Goal: Check status: Check status

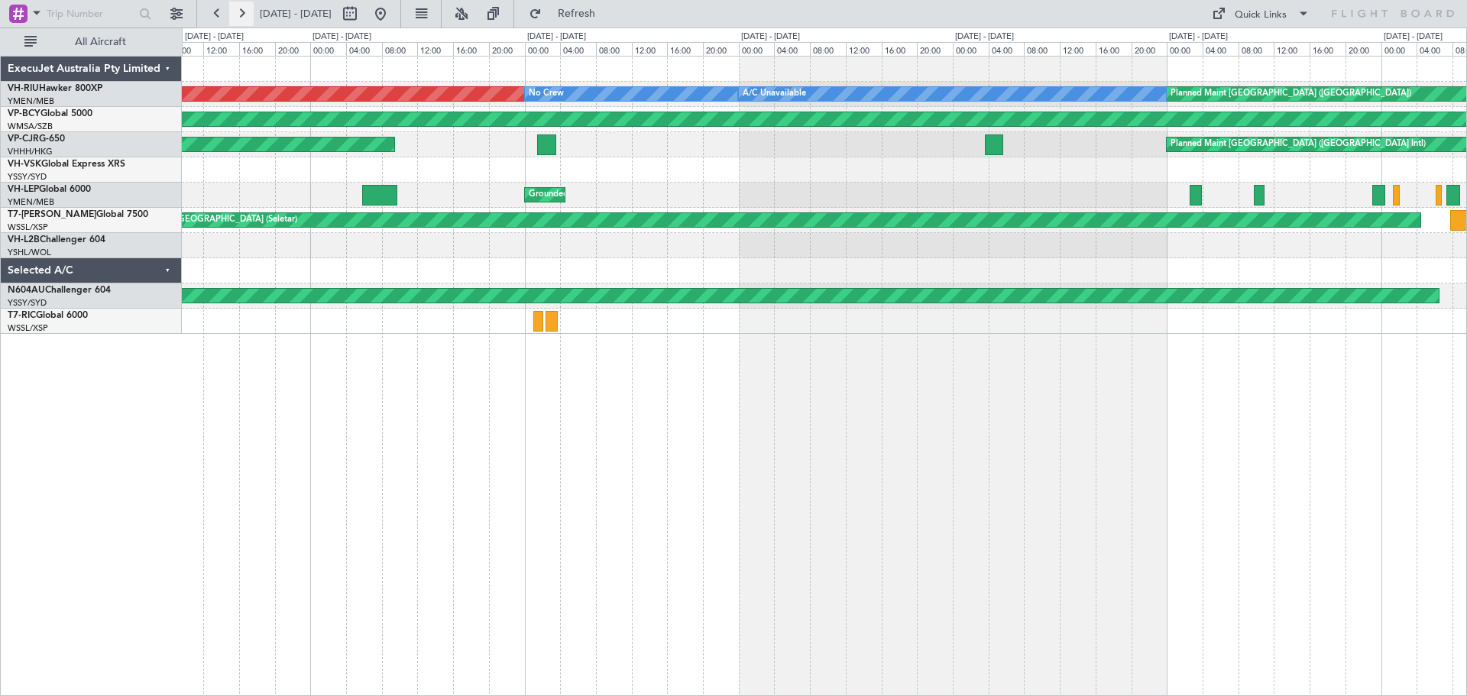
click at [241, 15] on button at bounding box center [241, 14] width 24 height 24
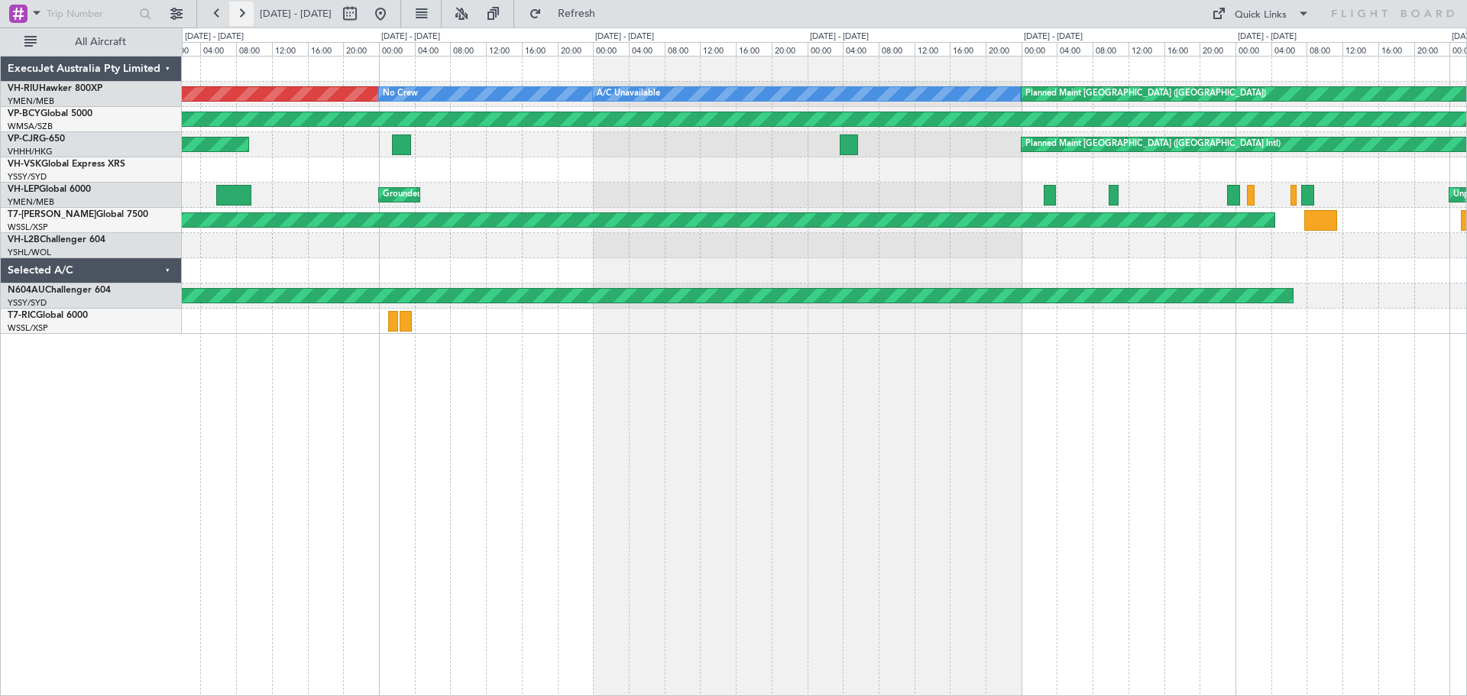
click at [241, 15] on button at bounding box center [241, 14] width 24 height 24
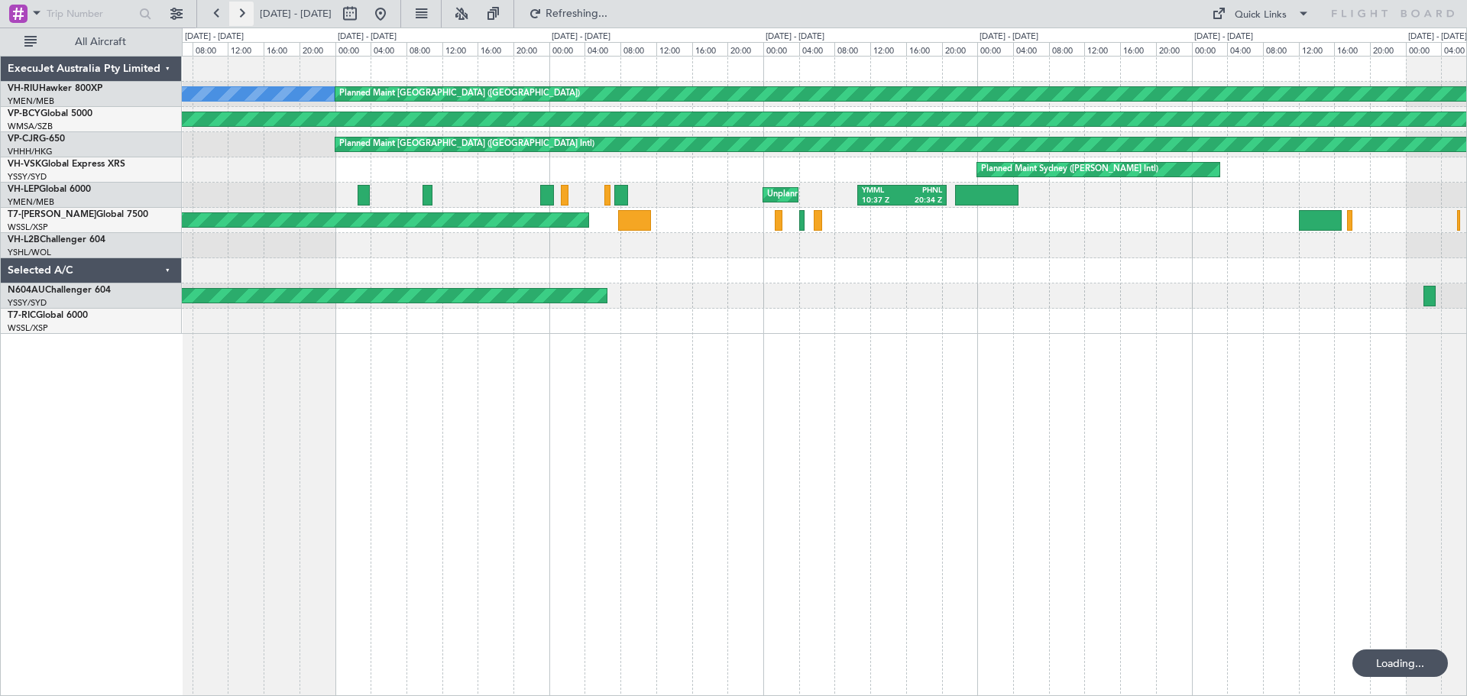
click at [241, 15] on button at bounding box center [241, 14] width 24 height 24
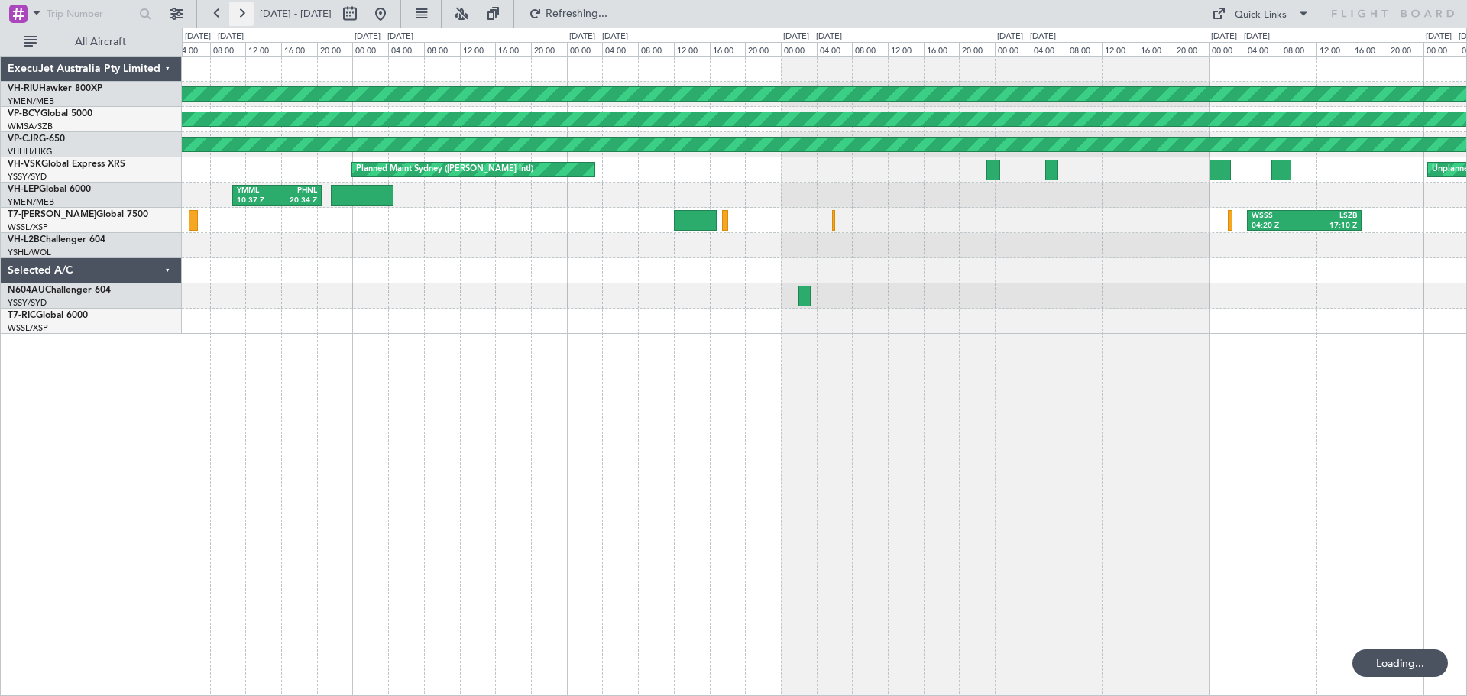
click at [240, 15] on button at bounding box center [241, 14] width 24 height 24
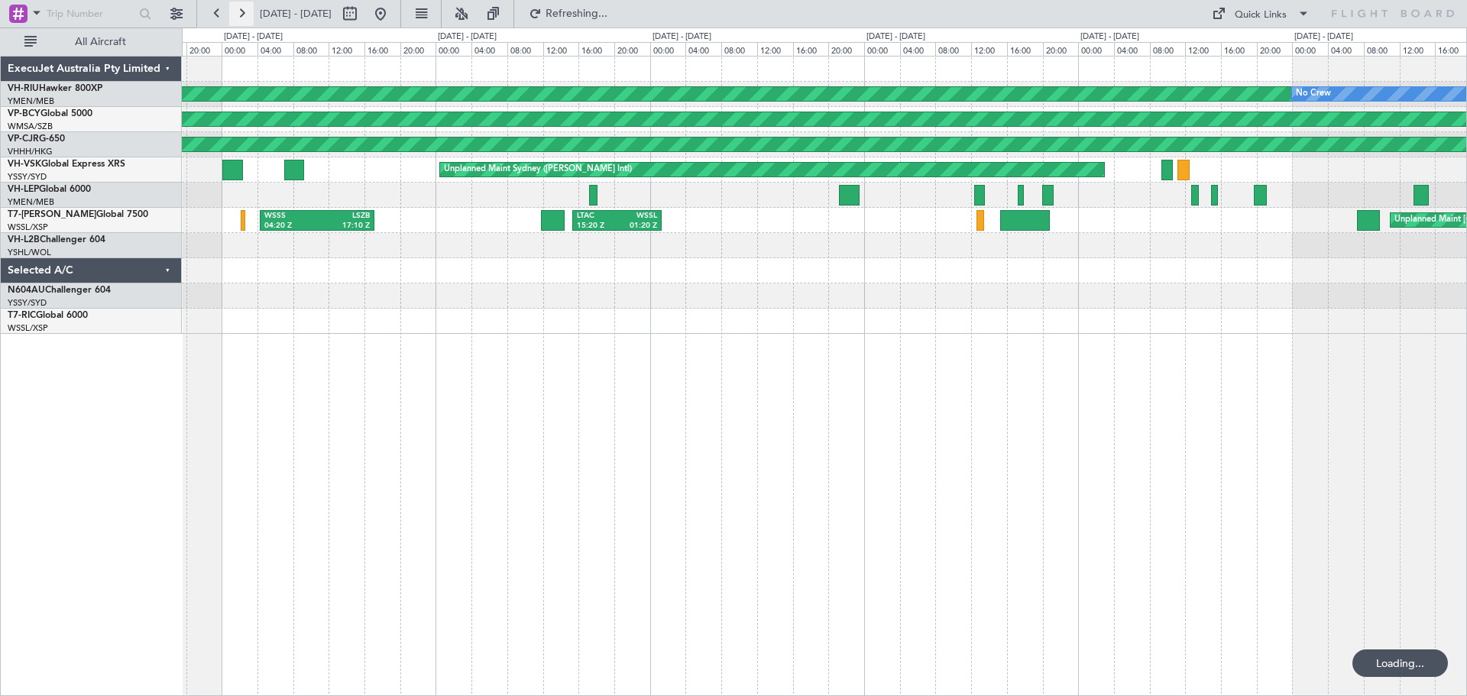
click at [240, 15] on button at bounding box center [241, 14] width 24 height 24
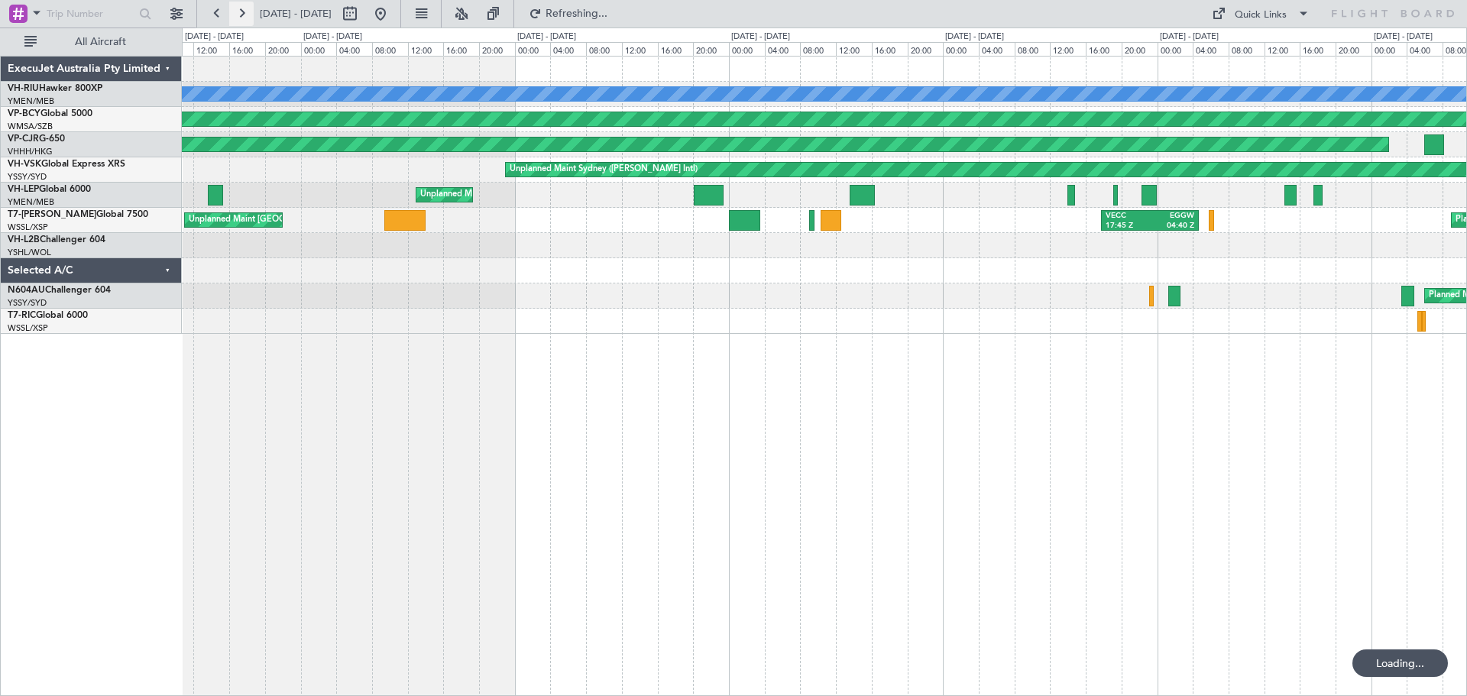
click at [240, 15] on button at bounding box center [241, 14] width 24 height 24
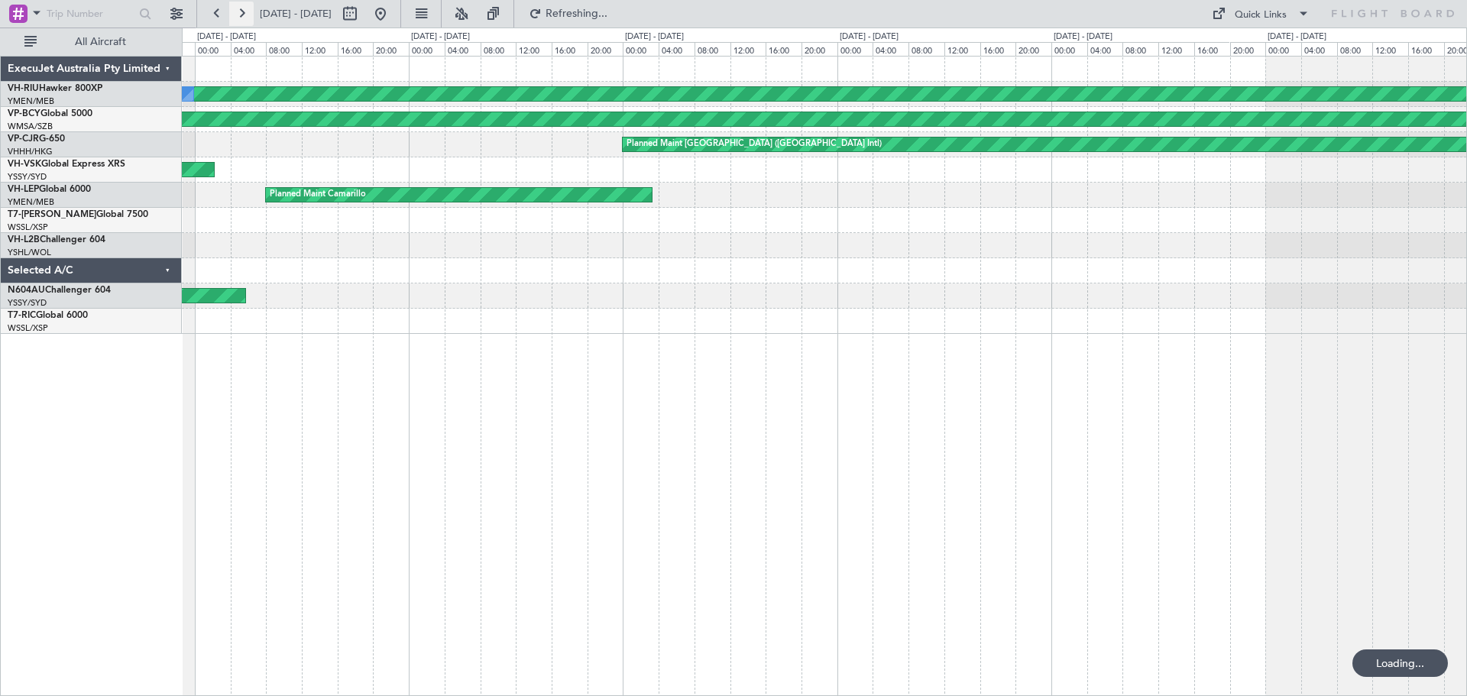
click at [240, 15] on button at bounding box center [241, 14] width 24 height 24
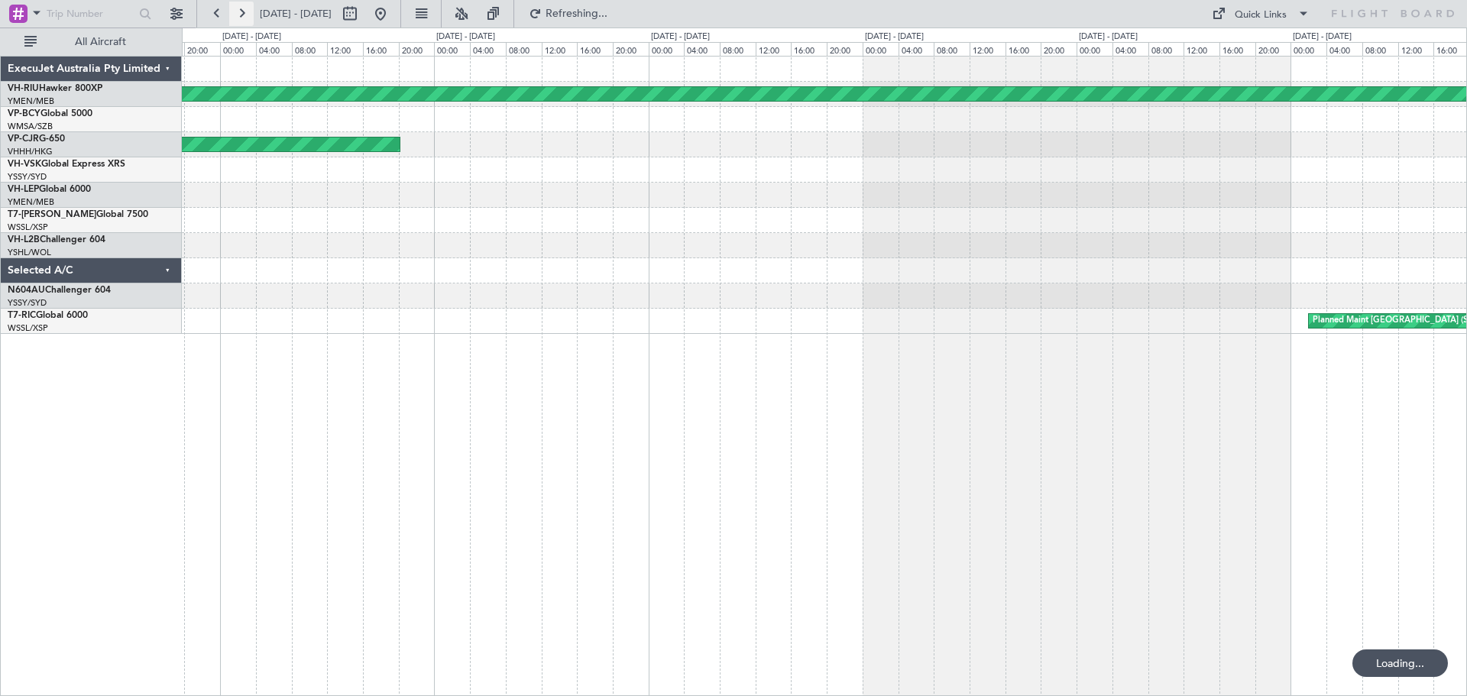
click at [240, 15] on button at bounding box center [241, 14] width 24 height 24
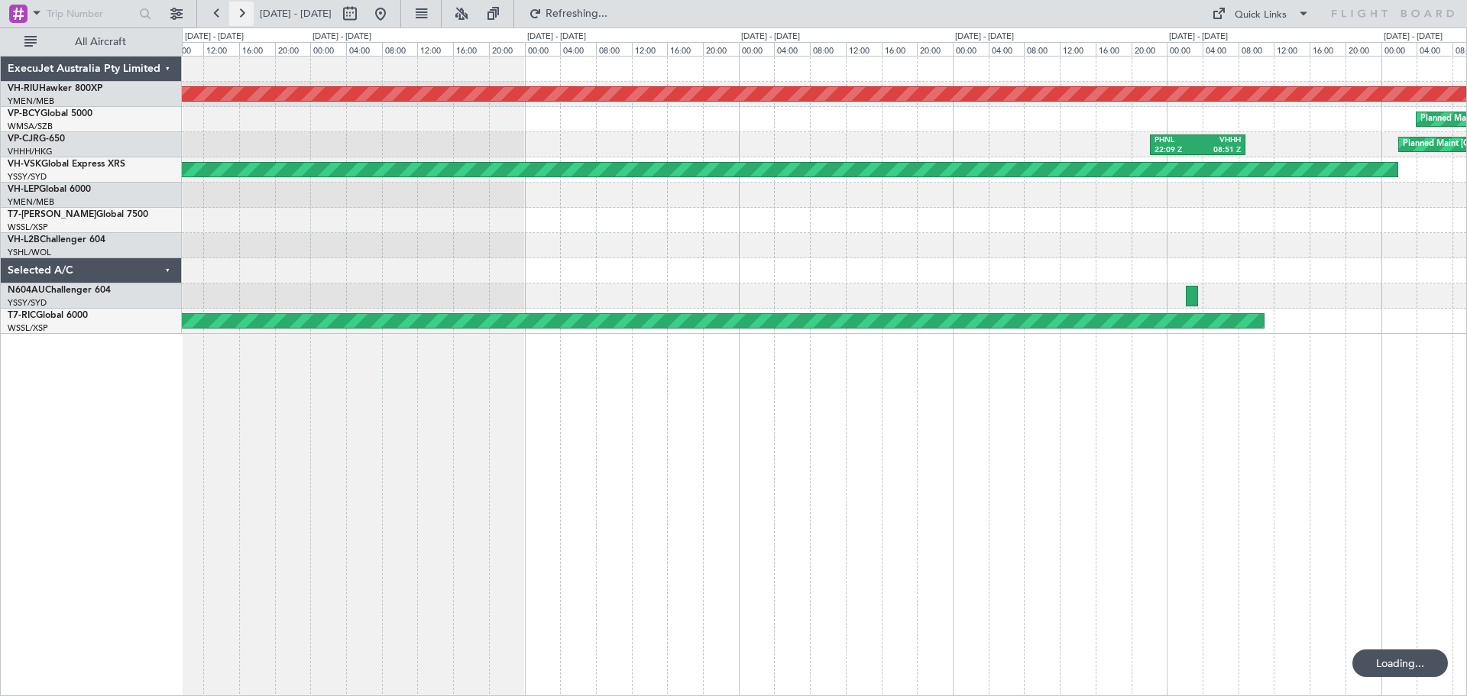
click at [240, 15] on button at bounding box center [241, 14] width 24 height 24
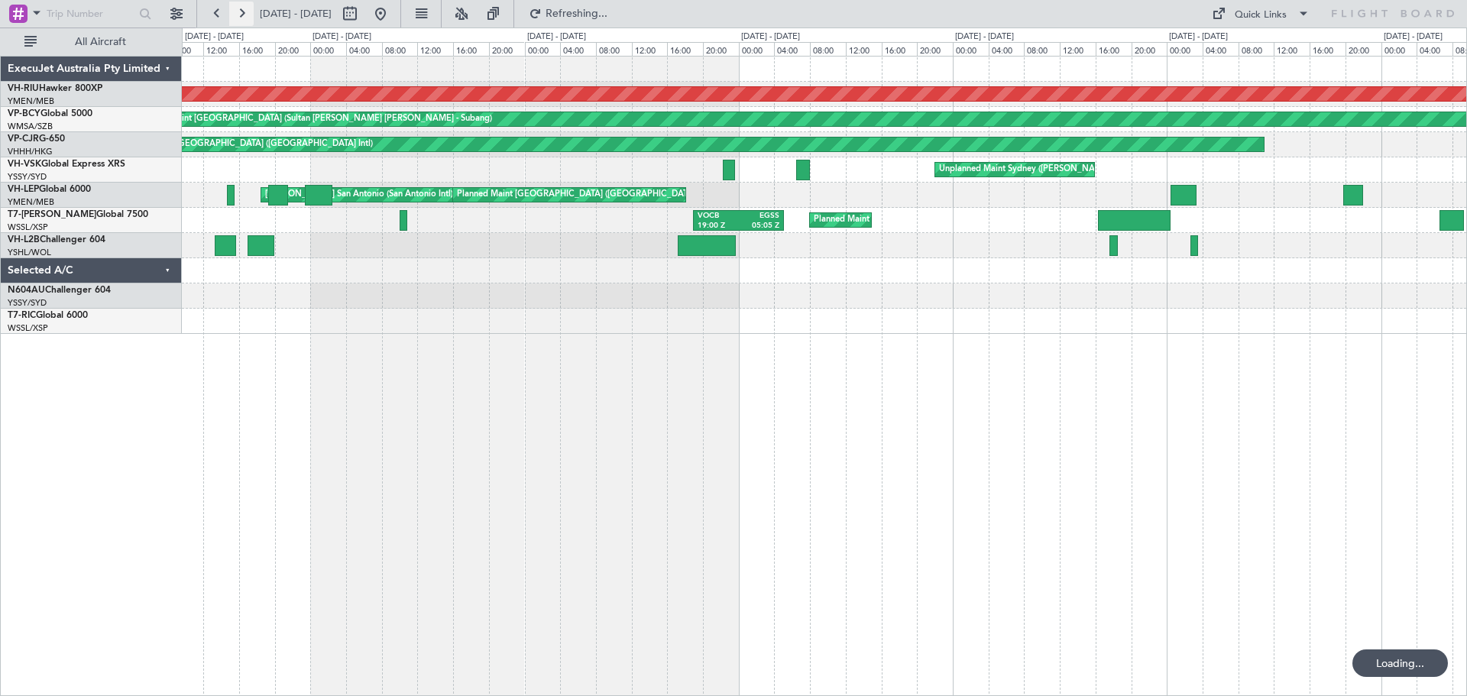
click at [240, 15] on button at bounding box center [241, 14] width 24 height 24
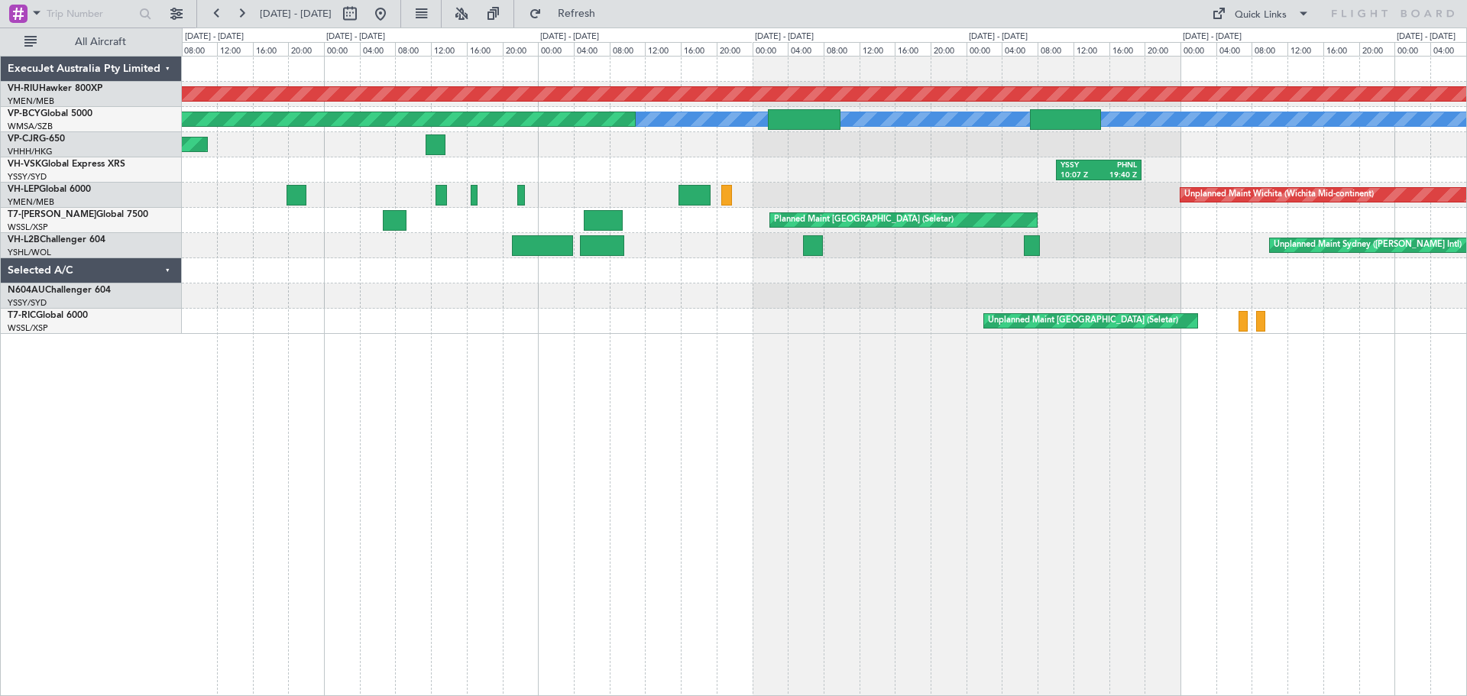
click at [1008, 409] on div "Planned Maint [GEOGRAPHIC_DATA] ([GEOGRAPHIC_DATA]) [PERSON_NAME] (Sultan [PERS…" at bounding box center [824, 376] width 1285 height 640
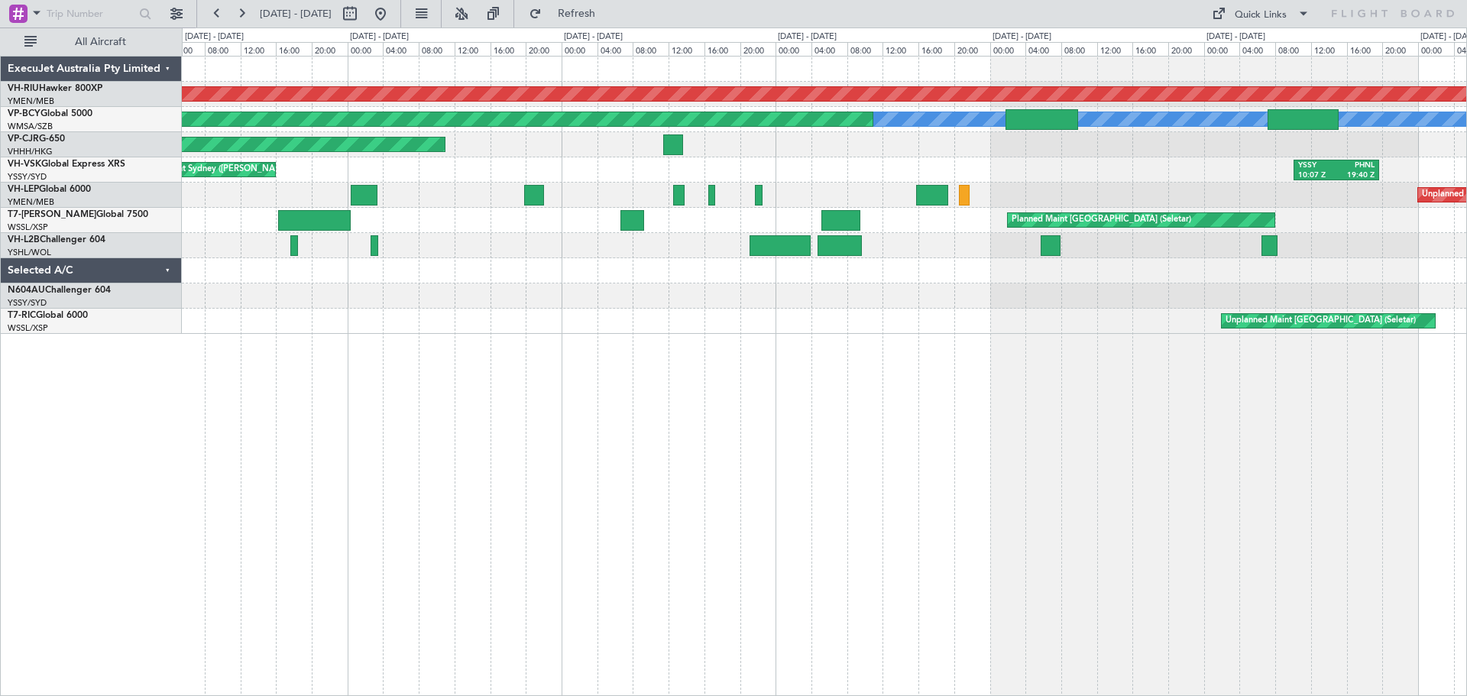
click at [600, 291] on div at bounding box center [824, 295] width 1284 height 25
